Goal: Find specific page/section: Find specific page/section

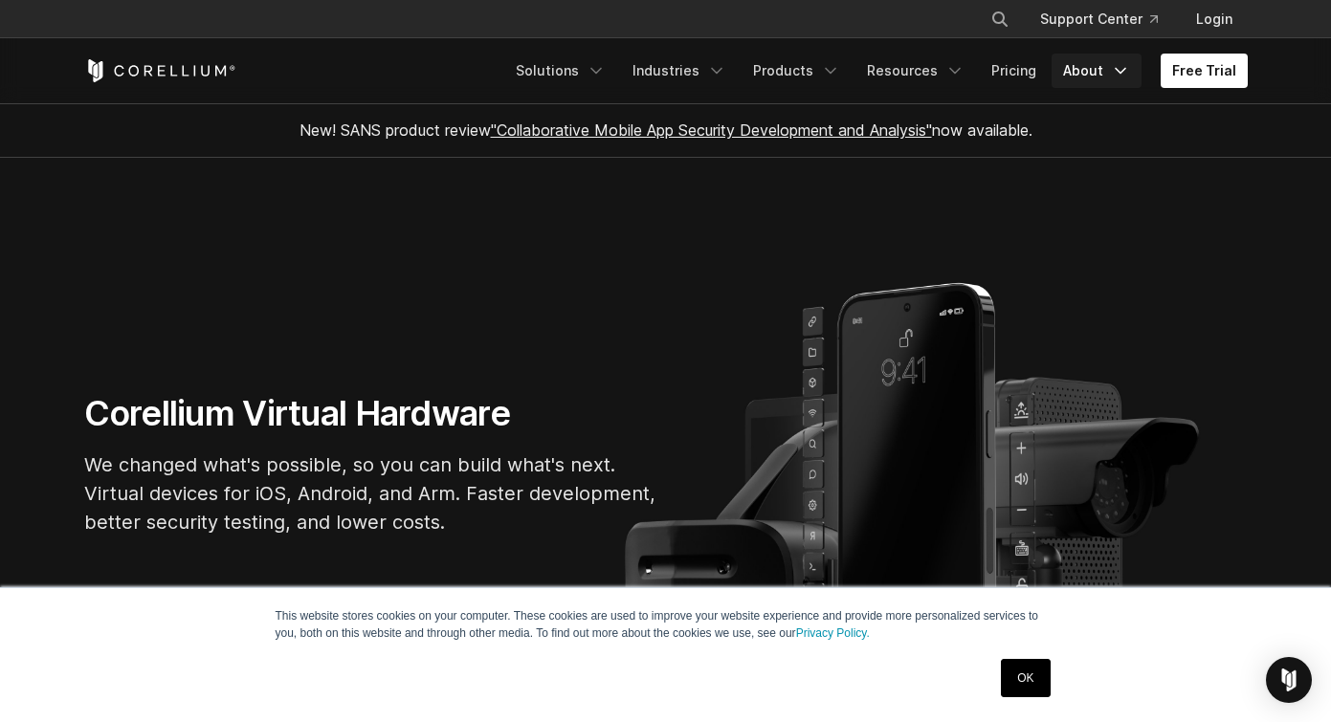
click at [1074, 72] on link "About" at bounding box center [1097, 71] width 90 height 34
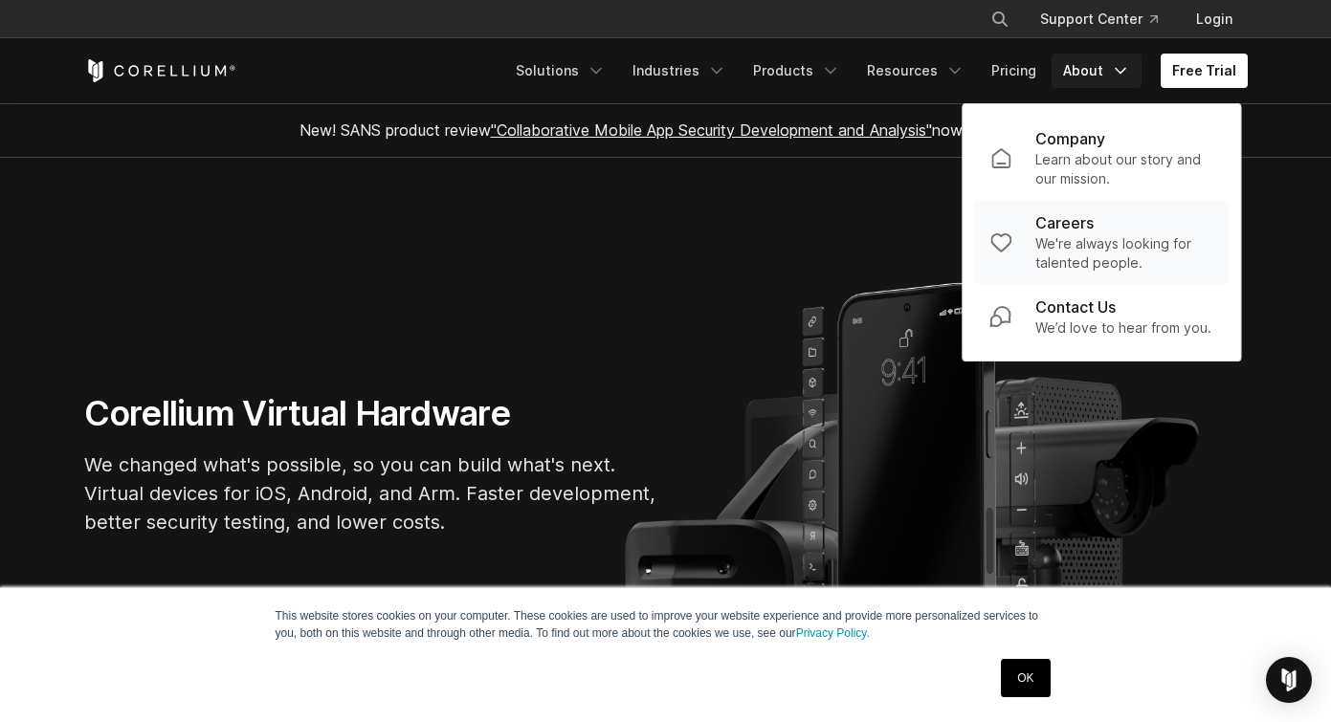
click at [1062, 212] on p "Careers" at bounding box center [1064, 222] width 58 height 23
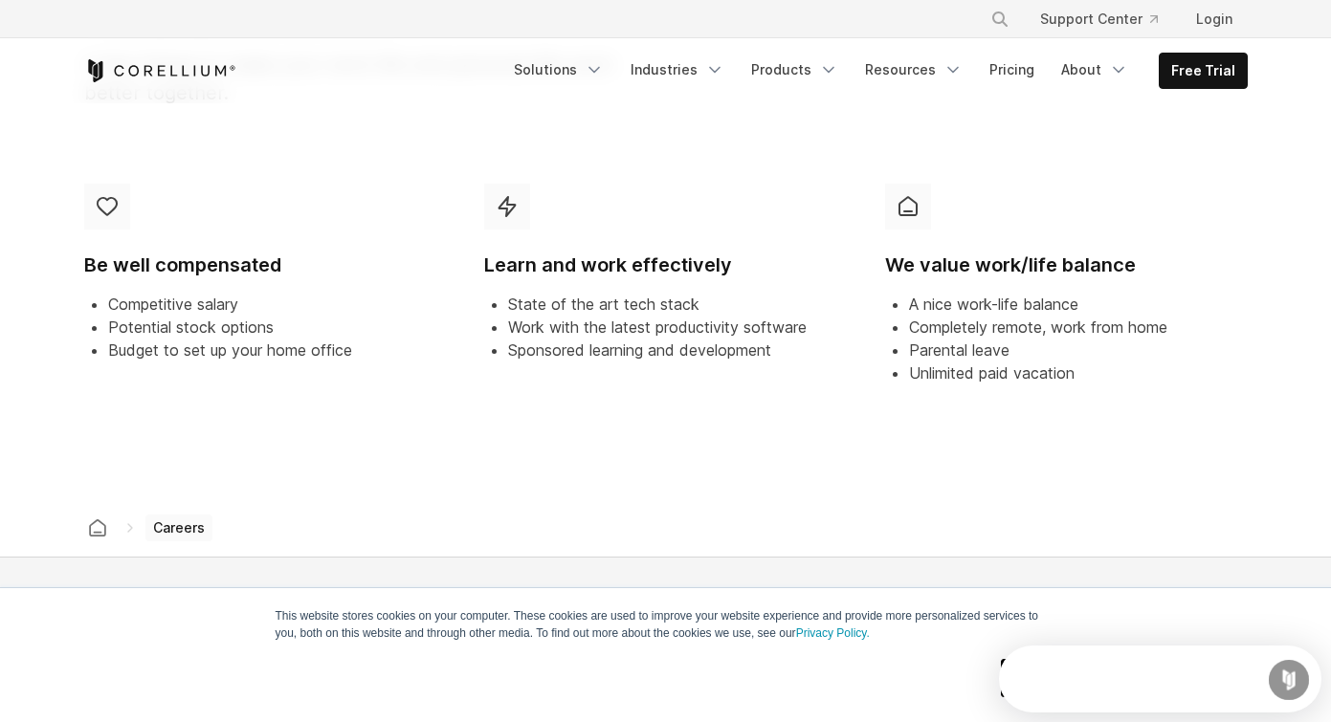
scroll to position [854, 0]
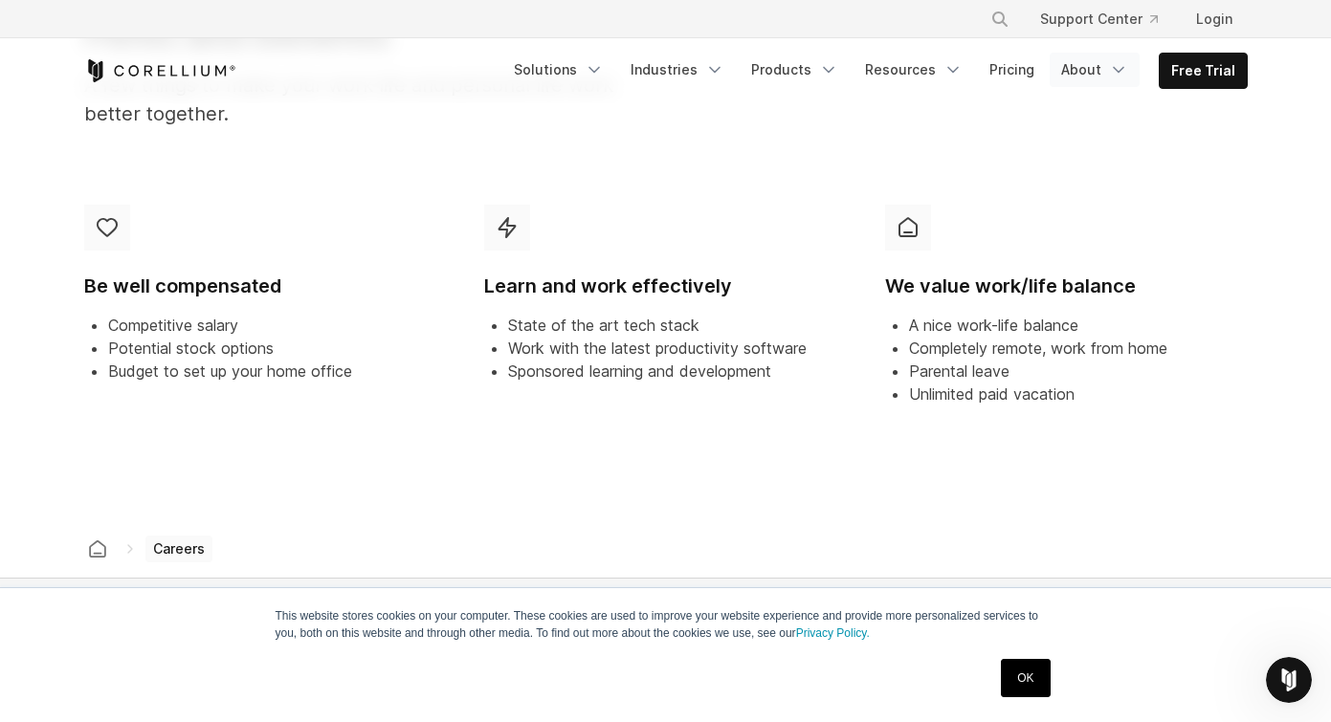
click at [1100, 71] on link "About" at bounding box center [1095, 70] width 90 height 34
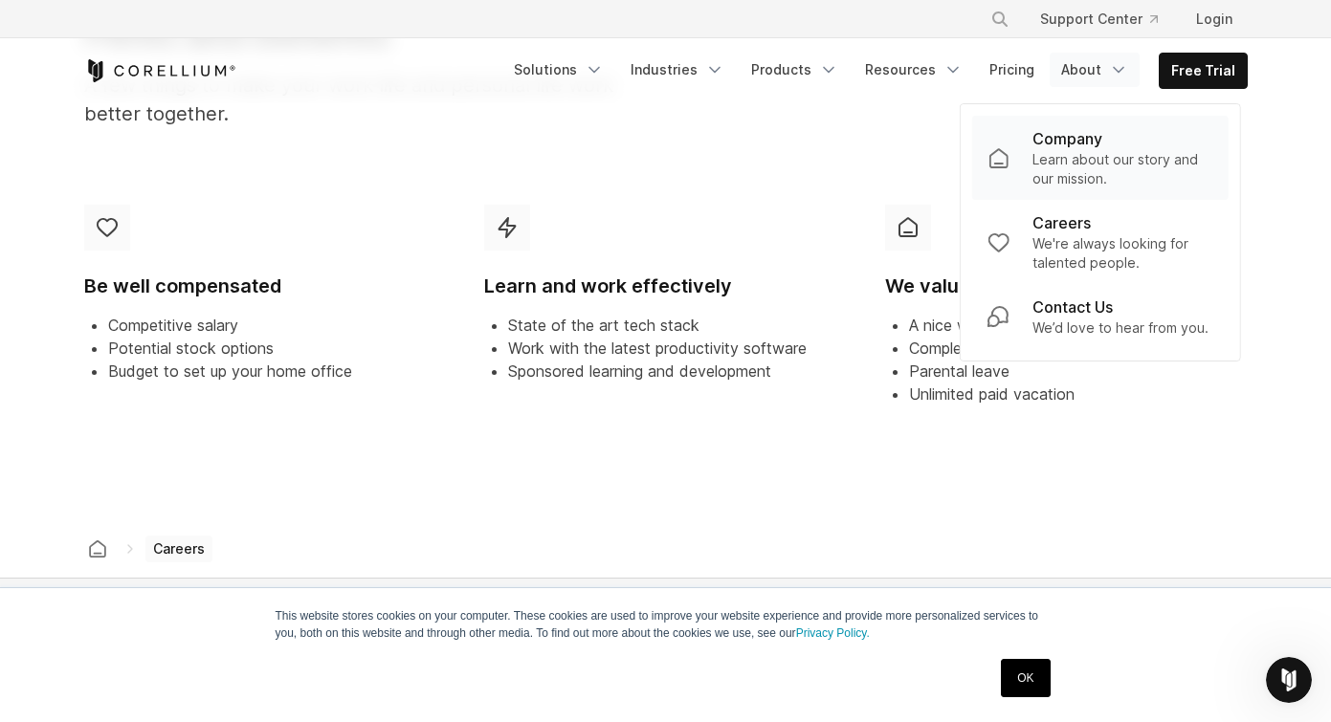
click at [1063, 174] on p "Learn about our story and our mission." at bounding box center [1122, 169] width 181 height 38
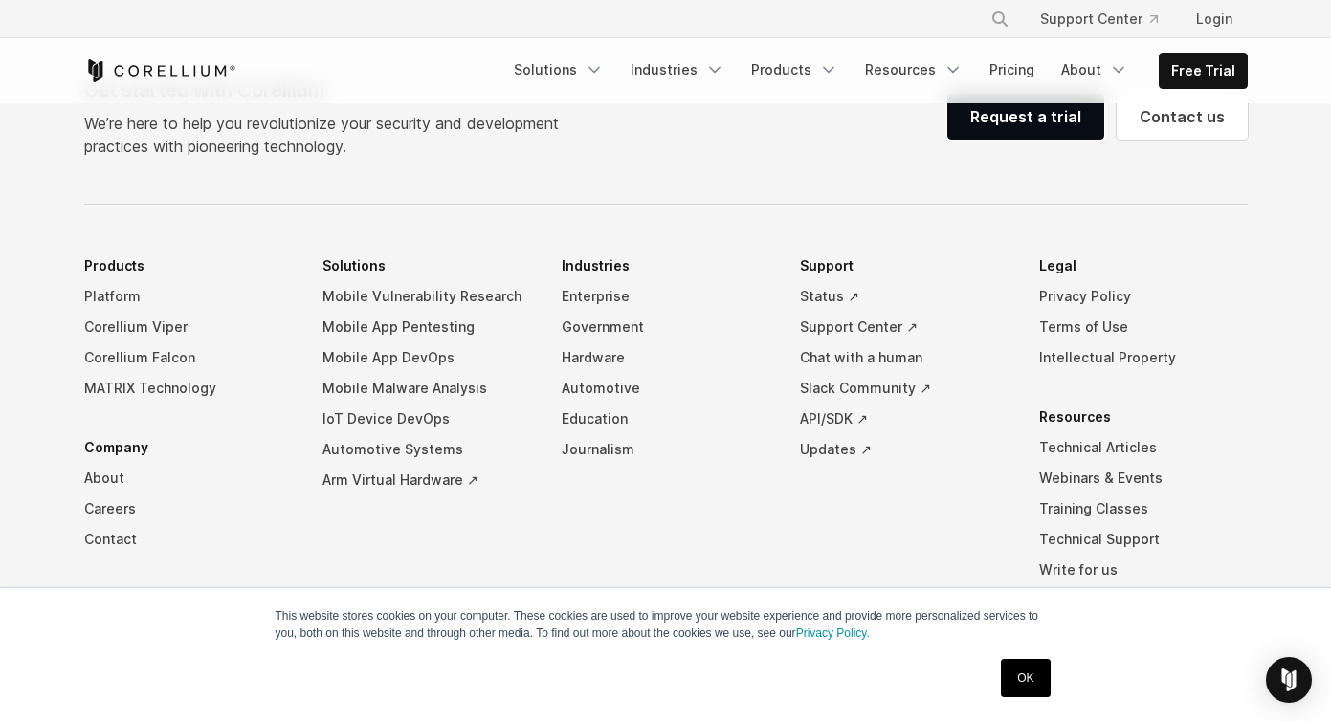
scroll to position [3388, 0]
